Goal: Book appointment/travel/reservation

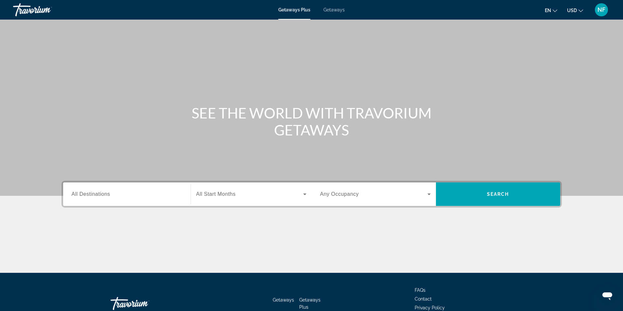
scroll to position [42, 0]
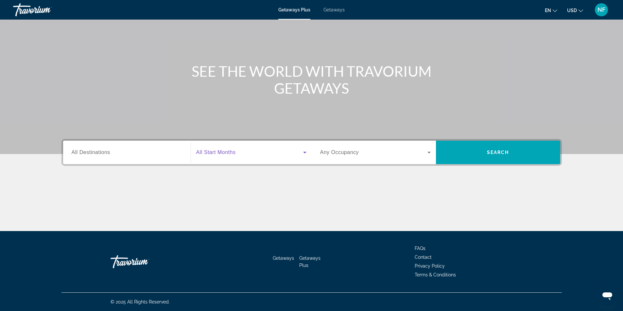
click at [269, 155] on span "Search widget" at bounding box center [249, 153] width 107 height 8
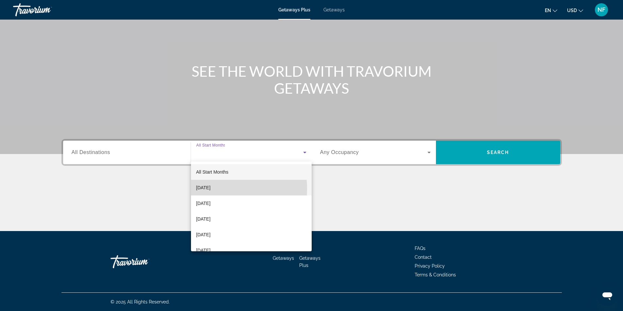
click at [210, 189] on span "[DATE]" at bounding box center [203, 188] width 14 height 8
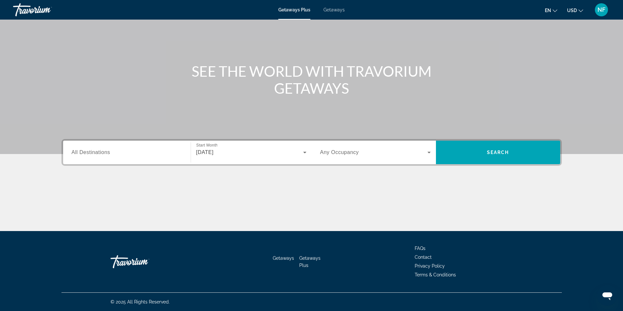
click at [353, 158] on div "Search widget" at bounding box center [375, 152] width 110 height 18
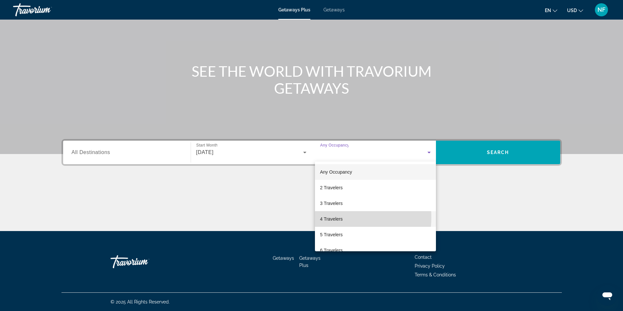
click at [336, 218] on span "4 Travelers" at bounding box center [331, 219] width 23 height 8
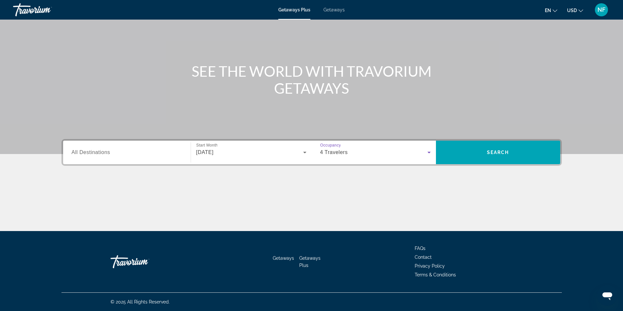
click at [109, 143] on div "Destination All Destinations" at bounding box center [126, 153] width 121 height 24
click at [113, 153] on input "Destination All Destinations" at bounding box center [127, 153] width 110 height 8
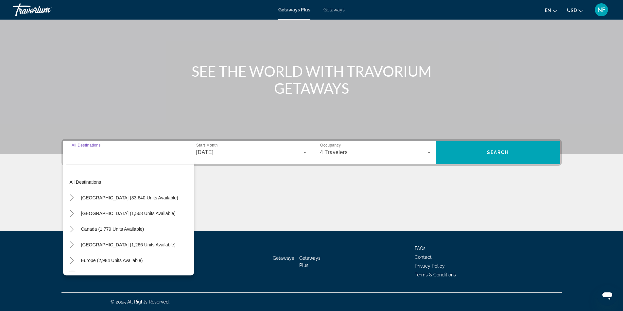
scroll to position [33, 0]
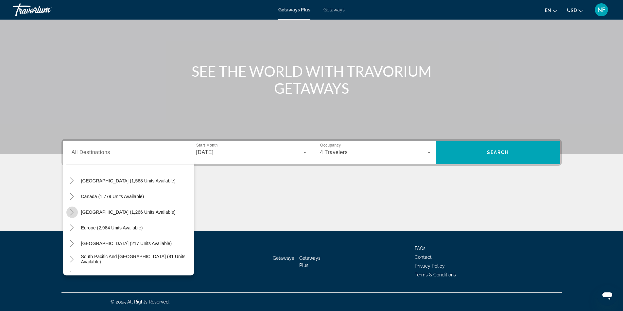
click at [71, 212] on icon "Toggle Caribbean & Atlantic Islands (1,266 units available)" at bounding box center [72, 212] width 7 height 7
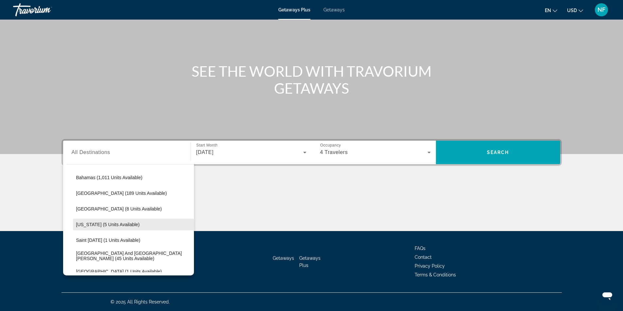
scroll to position [131, 0]
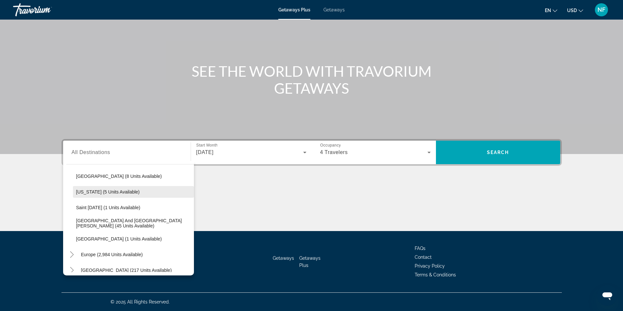
click at [105, 192] on span "[US_STATE] (5 units available)" at bounding box center [108, 192] width 64 height 5
type input "**********"
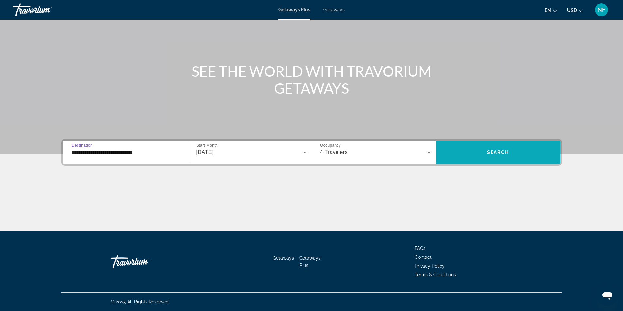
click at [493, 155] on span "Search widget" at bounding box center [498, 153] width 124 height 16
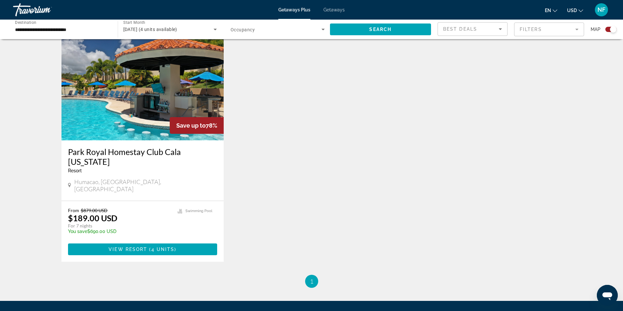
scroll to position [261, 0]
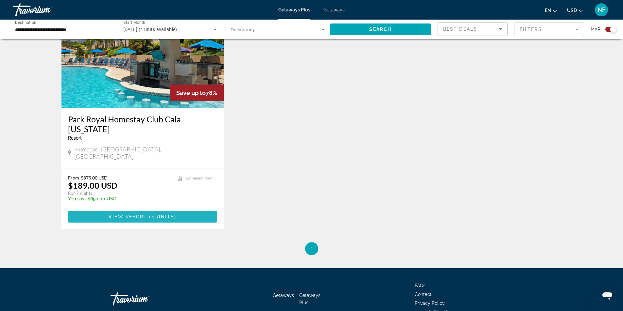
click at [158, 214] on span "4 units" at bounding box center [162, 216] width 23 height 5
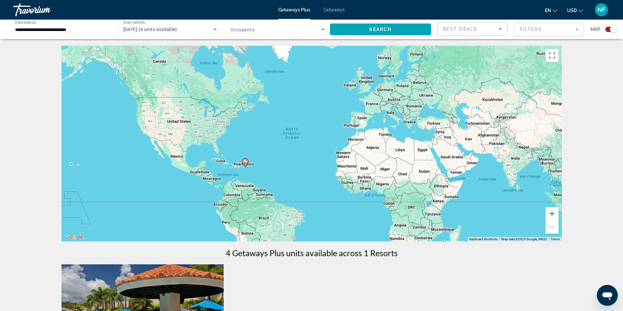
click at [237, 29] on span "Occupancy" at bounding box center [242, 29] width 24 height 5
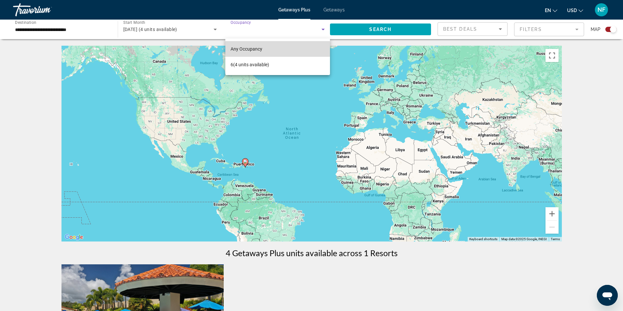
click at [241, 48] on span "Any Occupancy" at bounding box center [246, 48] width 32 height 5
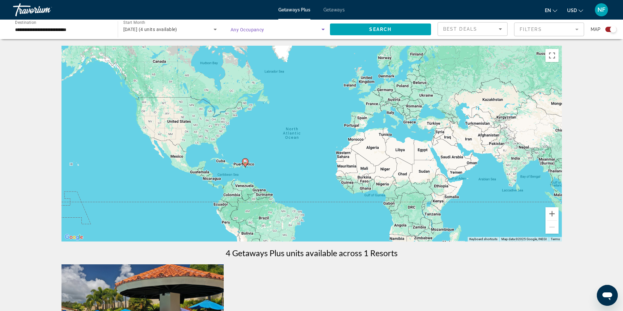
click at [177, 30] on span "[DATE] (4 units available)" at bounding box center [150, 29] width 54 height 5
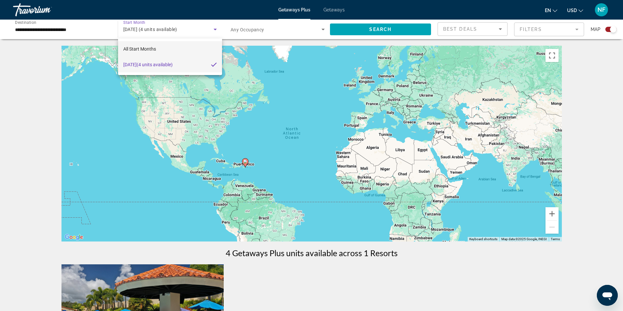
click at [153, 47] on span "All Start Months" at bounding box center [139, 48] width 33 height 5
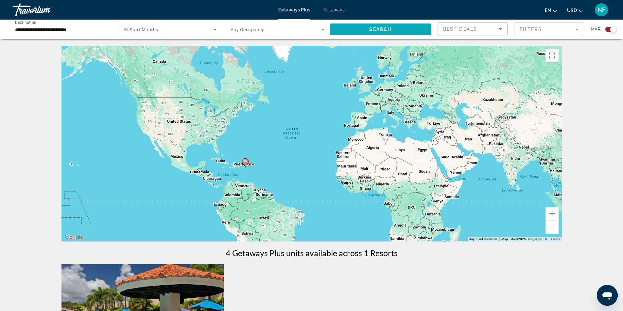
click at [352, 32] on span "Search widget" at bounding box center [380, 30] width 101 height 16
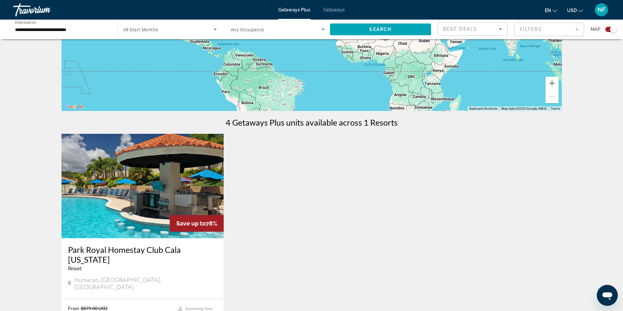
scroll to position [229, 0]
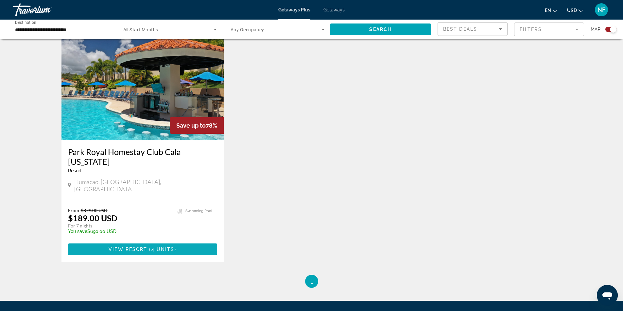
click at [197, 248] on span "Main content" at bounding box center [142, 250] width 149 height 16
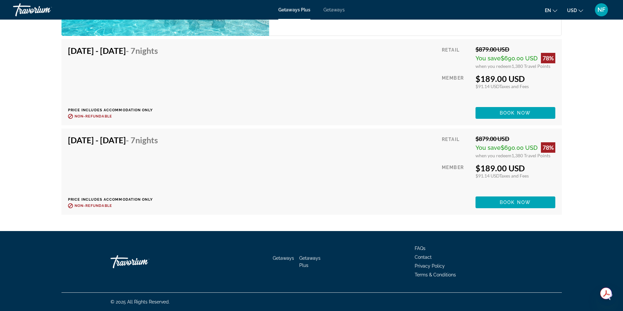
scroll to position [1090, 0]
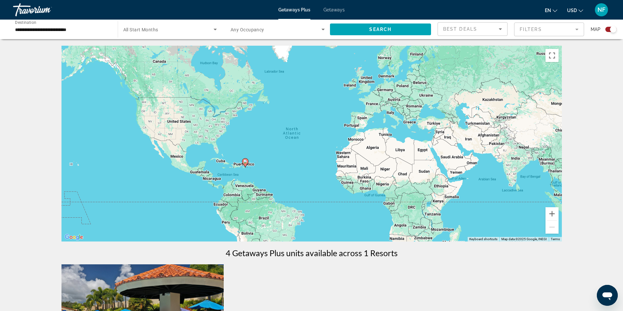
click at [334, 10] on span "Getaways" at bounding box center [333, 9] width 21 height 5
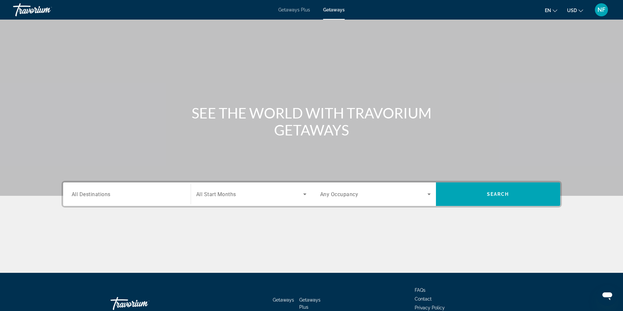
click at [109, 190] on div "Search widget" at bounding box center [127, 194] width 110 height 19
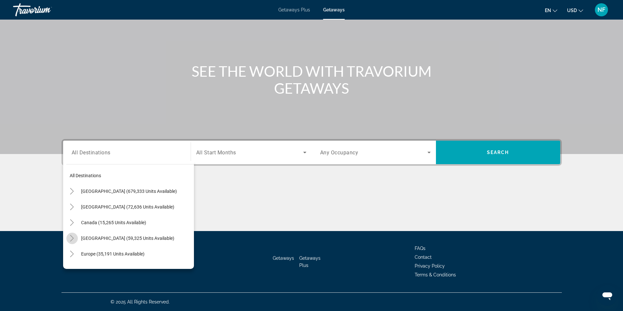
click at [68, 238] on mat-icon "Toggle Caribbean & Atlantic Islands (59,325 units available)" at bounding box center [71, 238] width 11 height 11
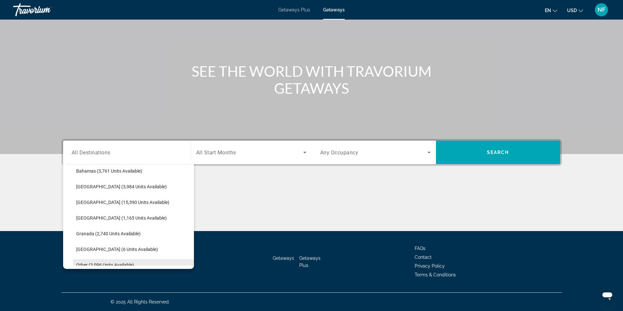
scroll to position [131, 0]
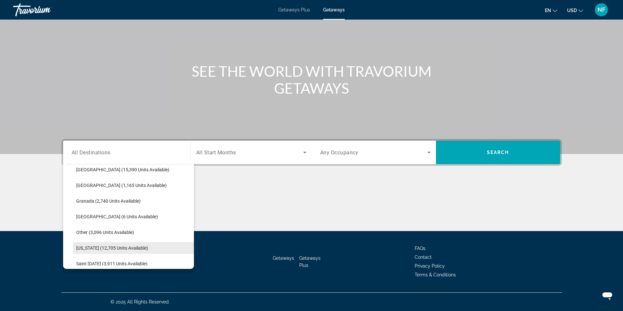
click at [98, 250] on span "[US_STATE] (12,705 units available)" at bounding box center [112, 248] width 72 height 5
type input "**********"
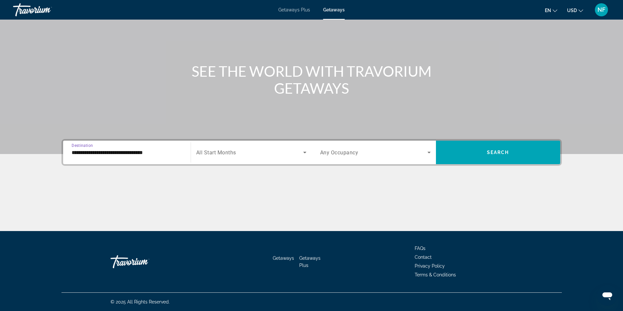
click at [236, 154] on span "All Start Months" at bounding box center [216, 153] width 40 height 6
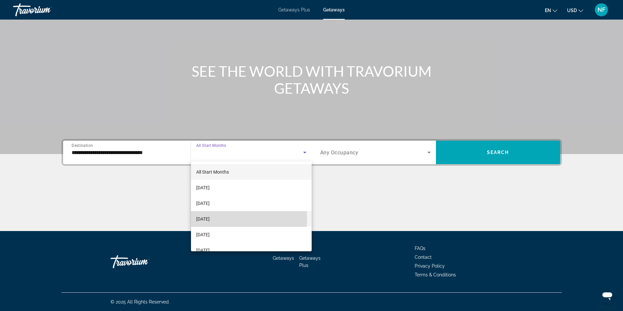
click at [210, 220] on span "[DATE]" at bounding box center [202, 219] width 13 height 8
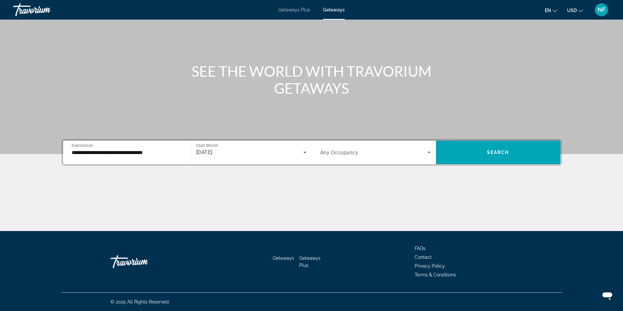
click at [349, 157] on div "Search widget" at bounding box center [375, 152] width 110 height 18
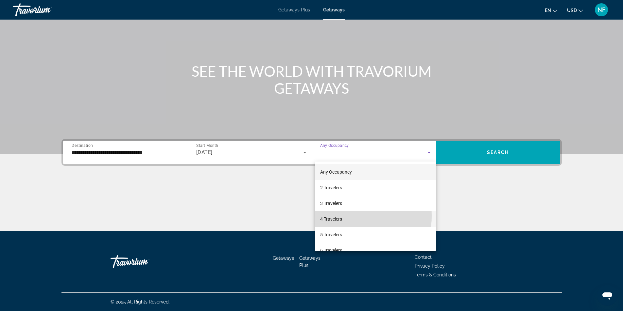
click at [337, 216] on span "4 Travelers" at bounding box center [331, 219] width 22 height 8
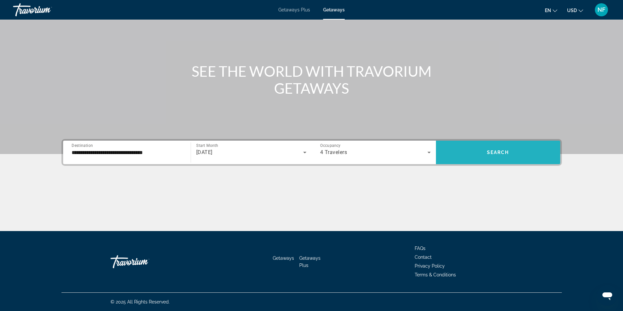
click at [493, 155] on span "Search widget" at bounding box center [498, 153] width 124 height 16
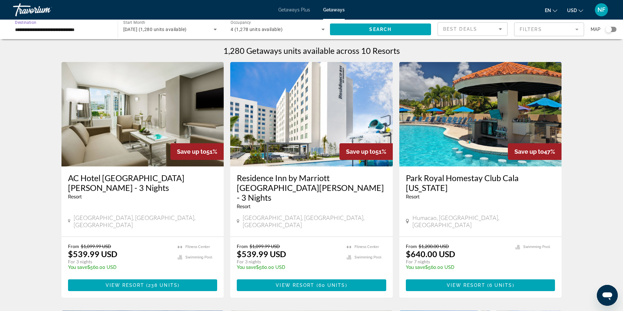
click at [89, 27] on input "**********" at bounding box center [62, 30] width 94 height 8
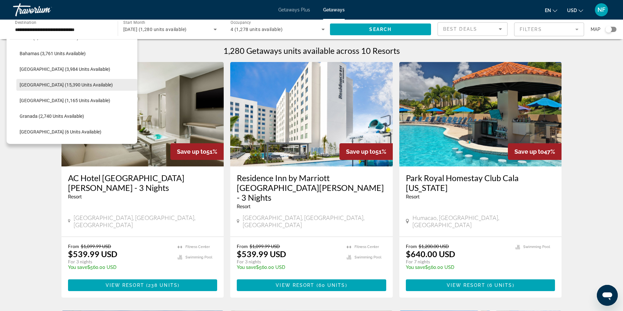
scroll to position [93, 0]
click at [99, 99] on span "[GEOGRAPHIC_DATA] (1,165 units available)" at bounding box center [65, 98] width 91 height 5
type input "**********"
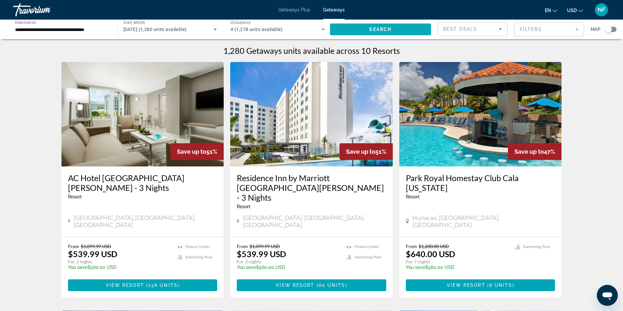
click at [375, 30] on span "Search" at bounding box center [380, 29] width 22 height 5
